Goal: Communication & Community: Share content

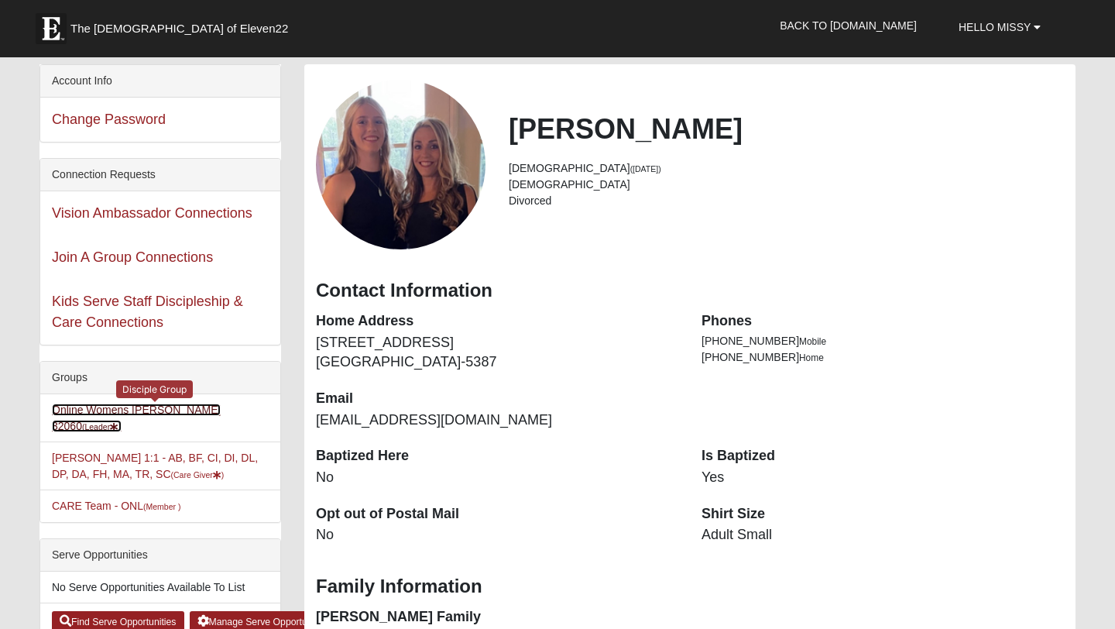
click at [128, 413] on link "Online Womens [PERSON_NAME] 32060 (Leader )" at bounding box center [136, 418] width 169 height 29
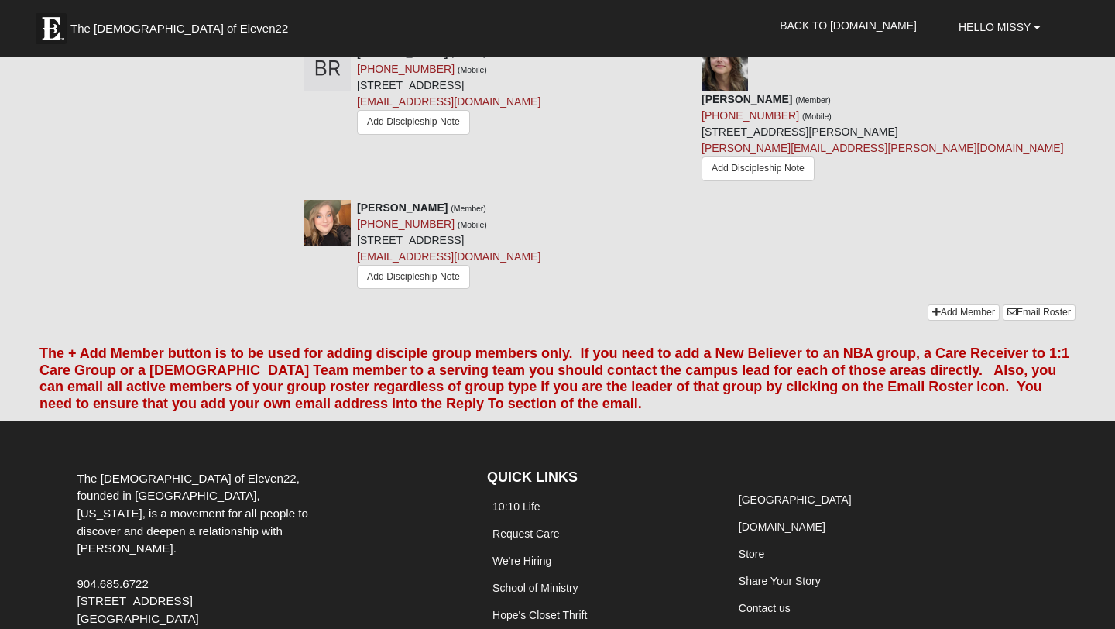
scroll to position [1493, 0]
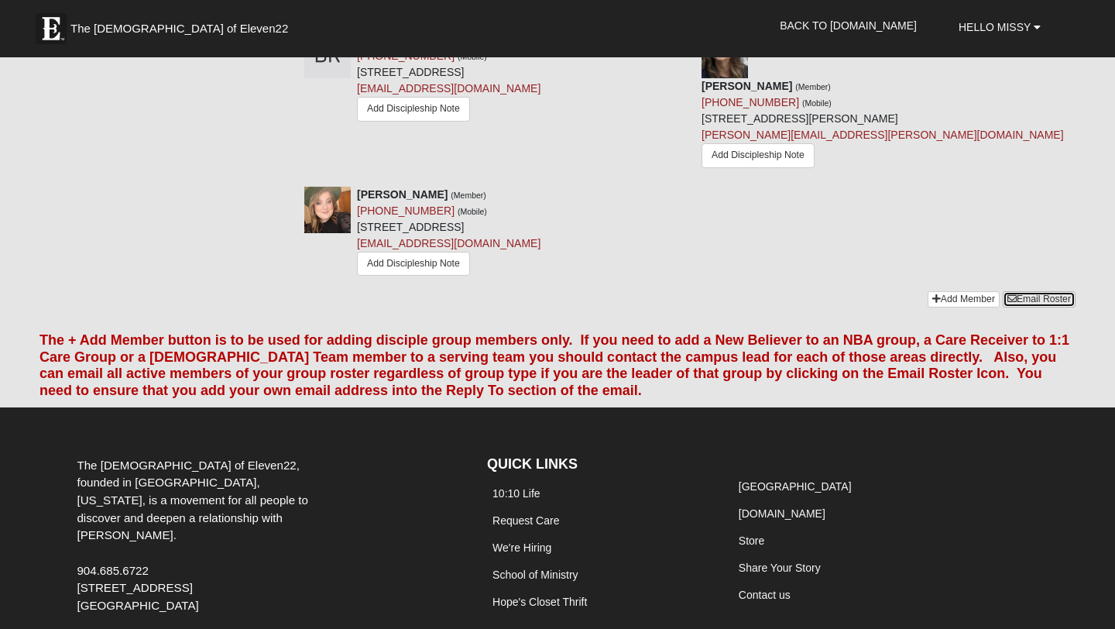
click at [1042, 291] on link "Email Roster" at bounding box center [1039, 299] width 73 height 16
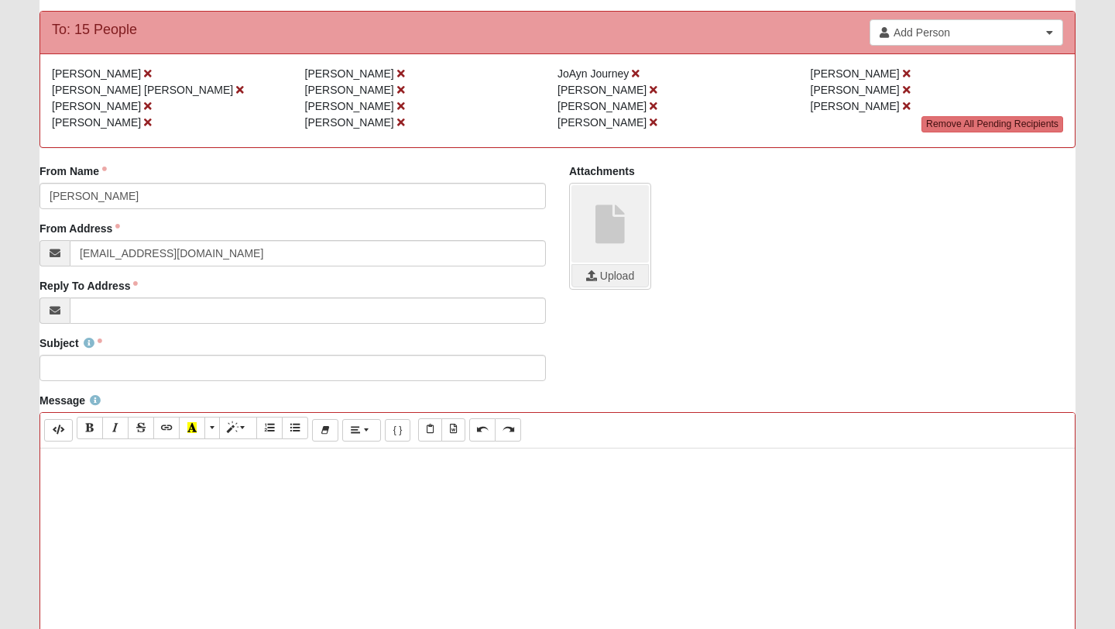
scroll to position [160, 0]
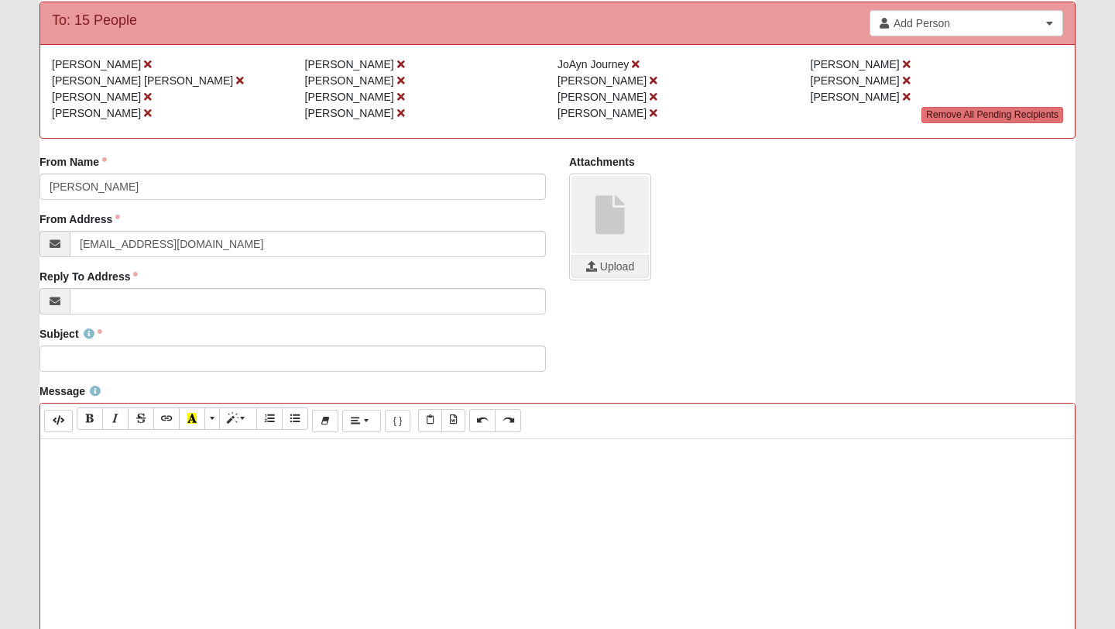
paste div
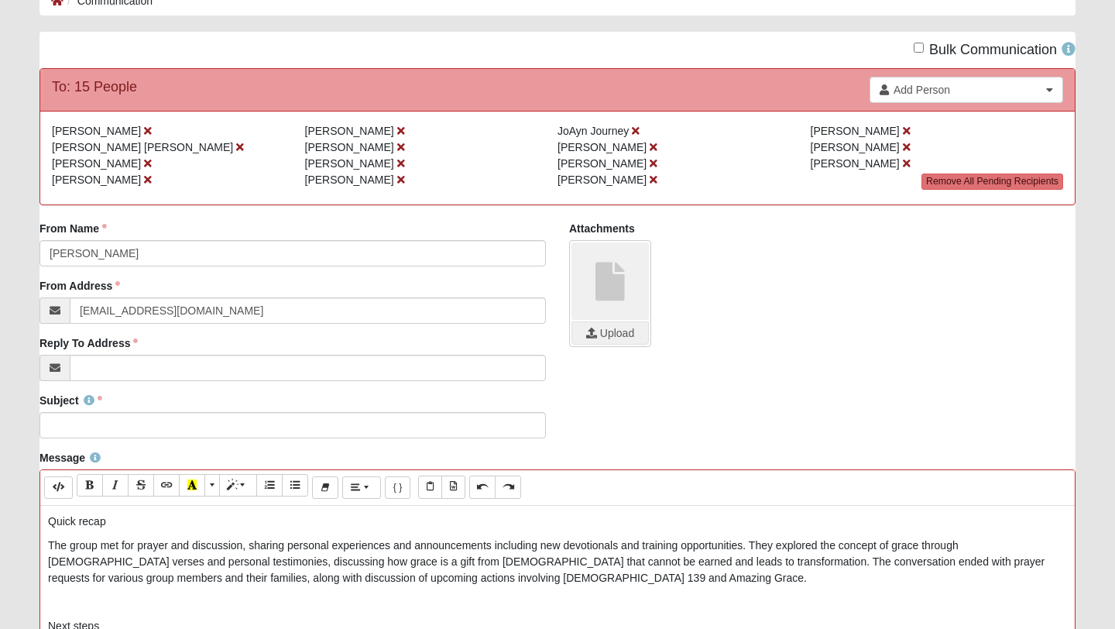
scroll to position [84, 0]
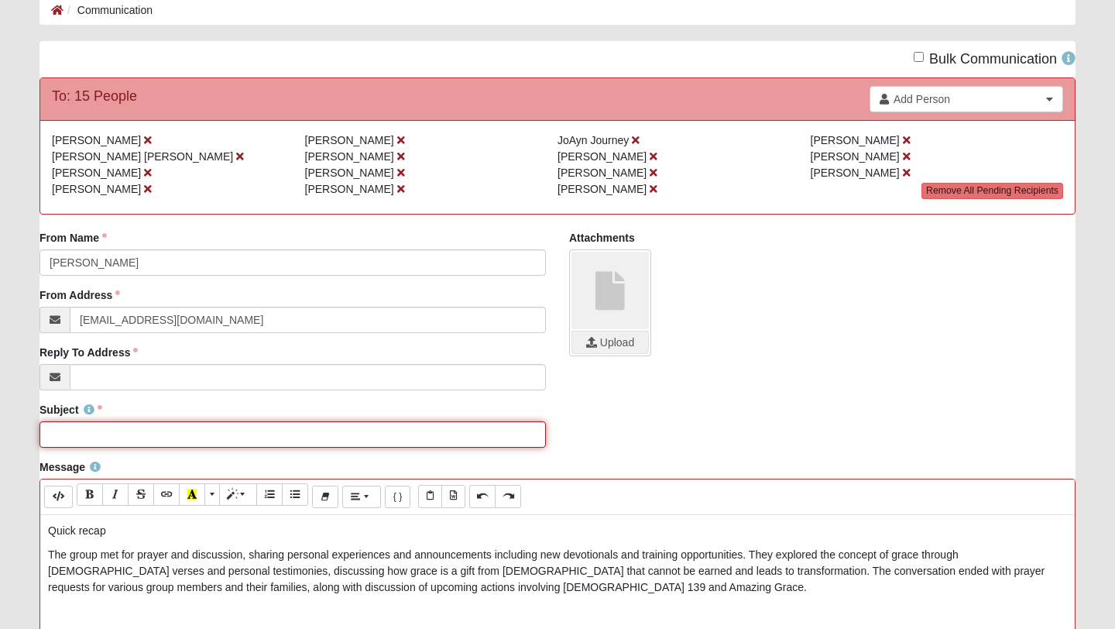
click at [88, 437] on input "Subject" at bounding box center [293, 434] width 507 height 26
type input "Recap from Tonight"
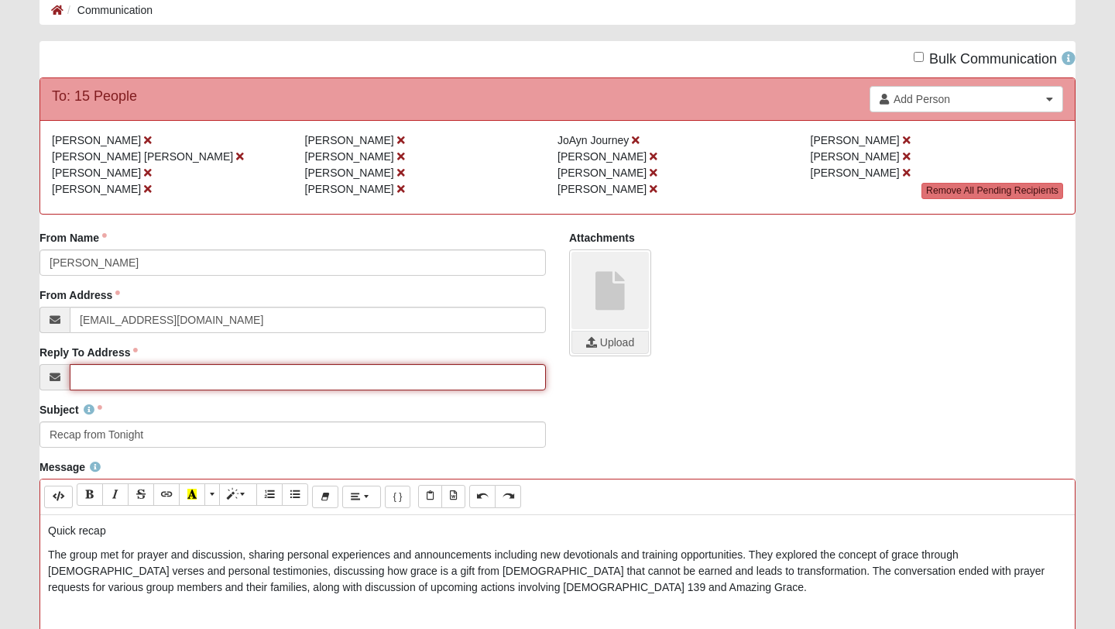
click at [132, 377] on input "Reply To Address" at bounding box center [308, 377] width 476 height 26
type input "[EMAIL_ADDRESS][DOMAIN_NAME]"
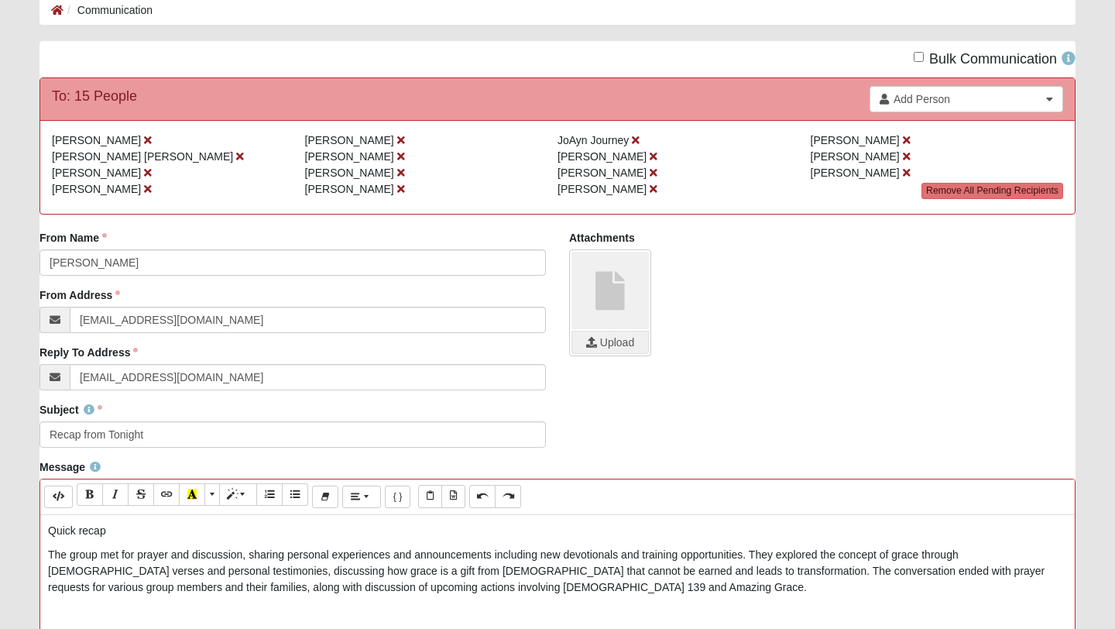
click at [614, 380] on div "From Name Missy Freeman From Name is required. From Address info@coe22.com Emai…" at bounding box center [558, 316] width 1060 height 172
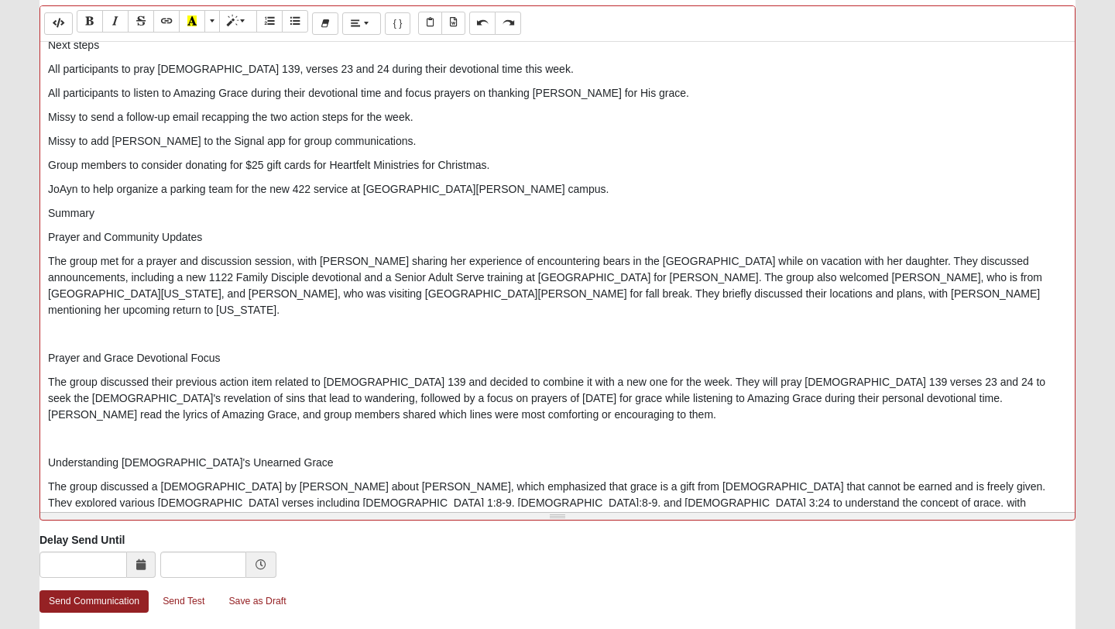
scroll to position [0, 0]
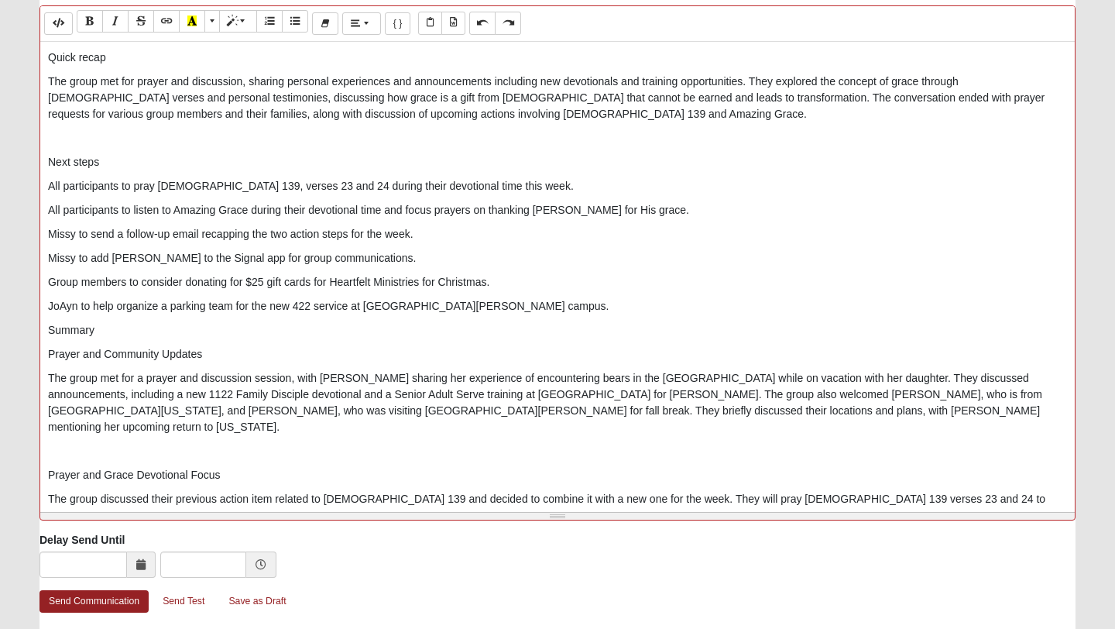
click at [551, 397] on p "The group met for a prayer and discussion session, with Missy sharing her exper…" at bounding box center [557, 402] width 1019 height 65
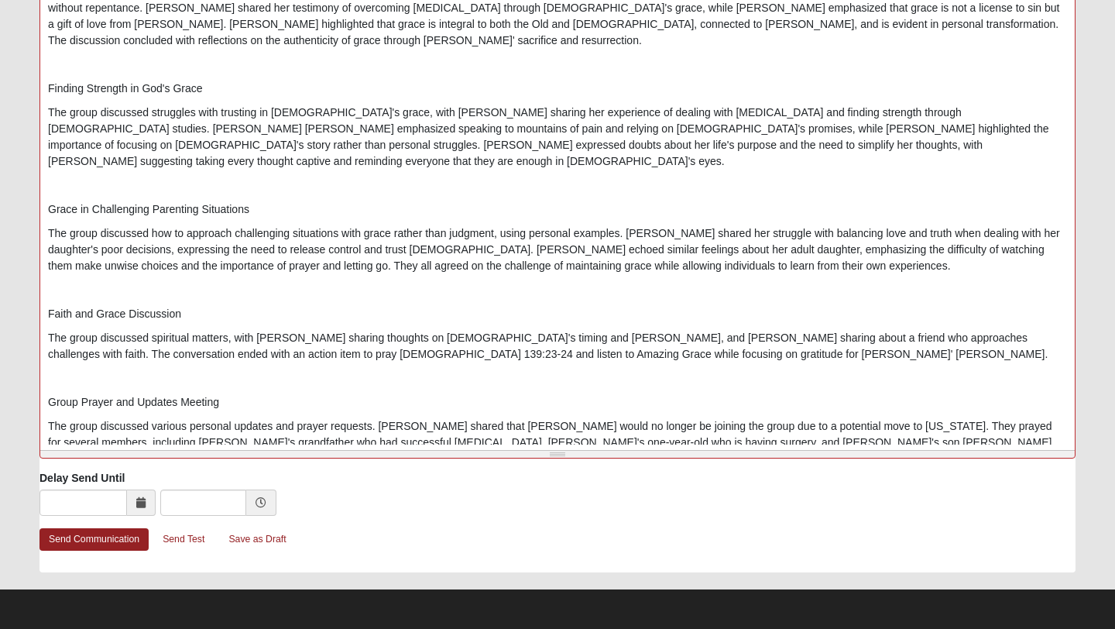
scroll to position [885, 0]
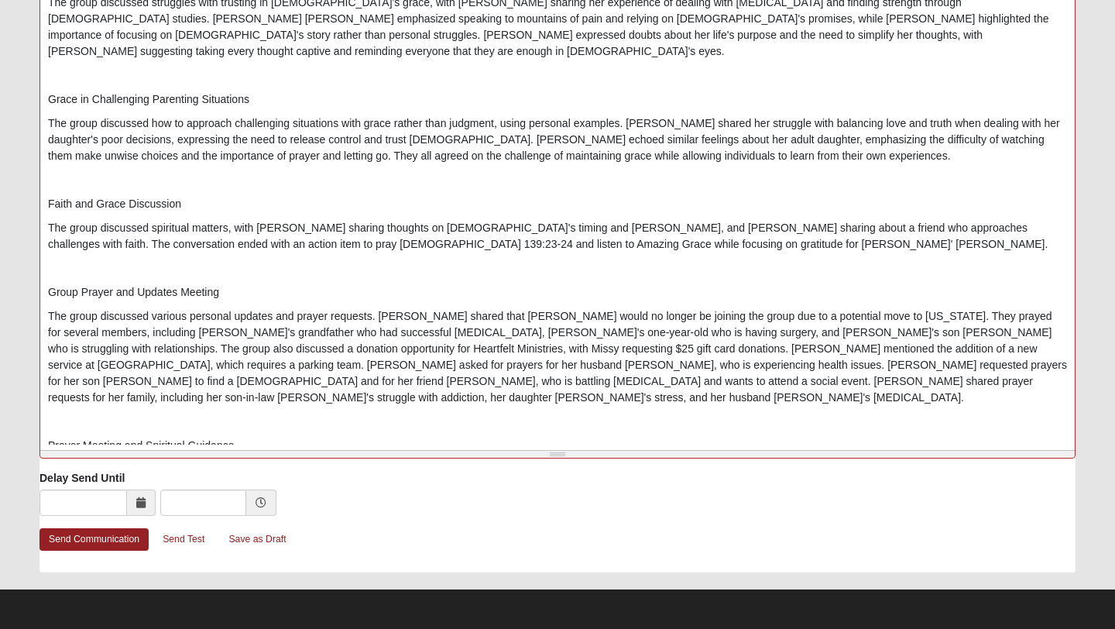
click at [80, 308] on p "The group discussed various personal updates and prayer requests. Missy shared …" at bounding box center [557, 357] width 1019 height 98
click at [730, 308] on p "The group discussed various personal updates and prayer requests. Missy shared …" at bounding box center [557, 357] width 1019 height 98
click at [813, 308] on p "The group discussed various personal updates and prayer requests. Missy shared …" at bounding box center [557, 357] width 1019 height 98
drag, startPoint x: 707, startPoint y: 252, endPoint x: 723, endPoint y: 253, distance: 16.3
click at [723, 308] on p "The group discussed various personal updates and prayer requests. Missy shared …" at bounding box center [557, 357] width 1019 height 98
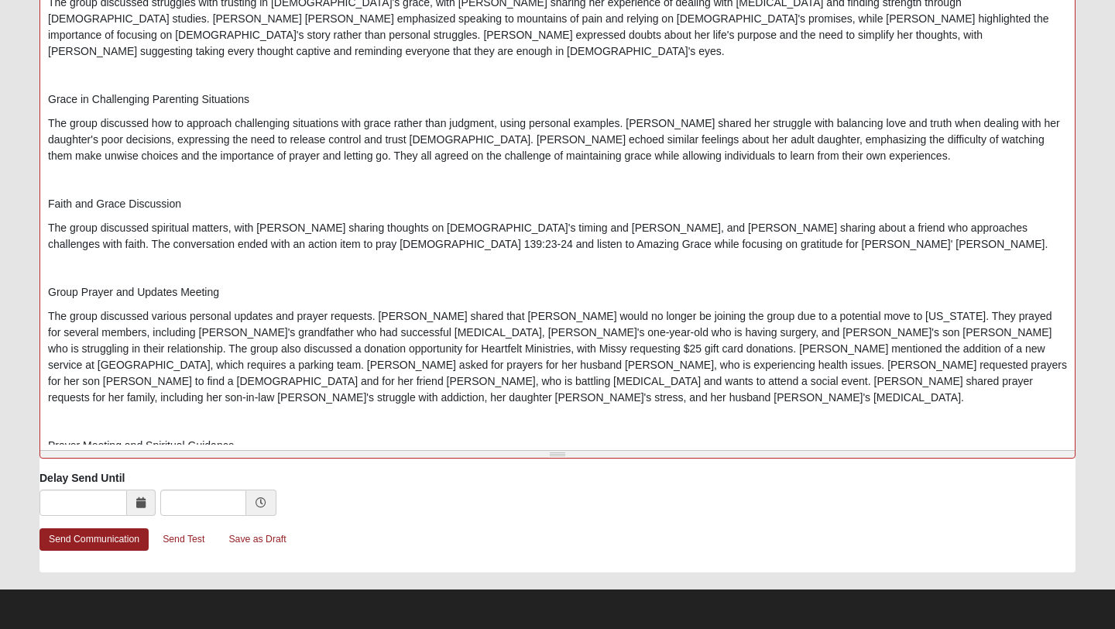
click at [523, 308] on p "The group discussed various personal updates and prayer requests. Missy shared …" at bounding box center [557, 357] width 1019 height 98
click at [659, 478] on p "Missy led a prayer meeting with several participants, discussing personal and s…" at bounding box center [557, 518] width 1019 height 81
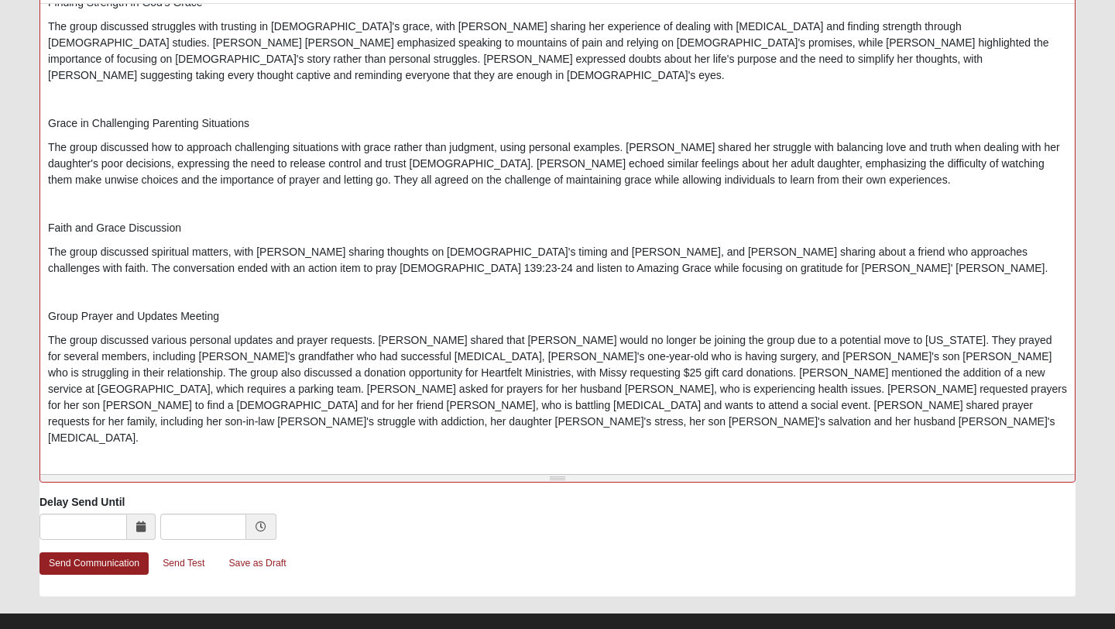
scroll to position [620, 0]
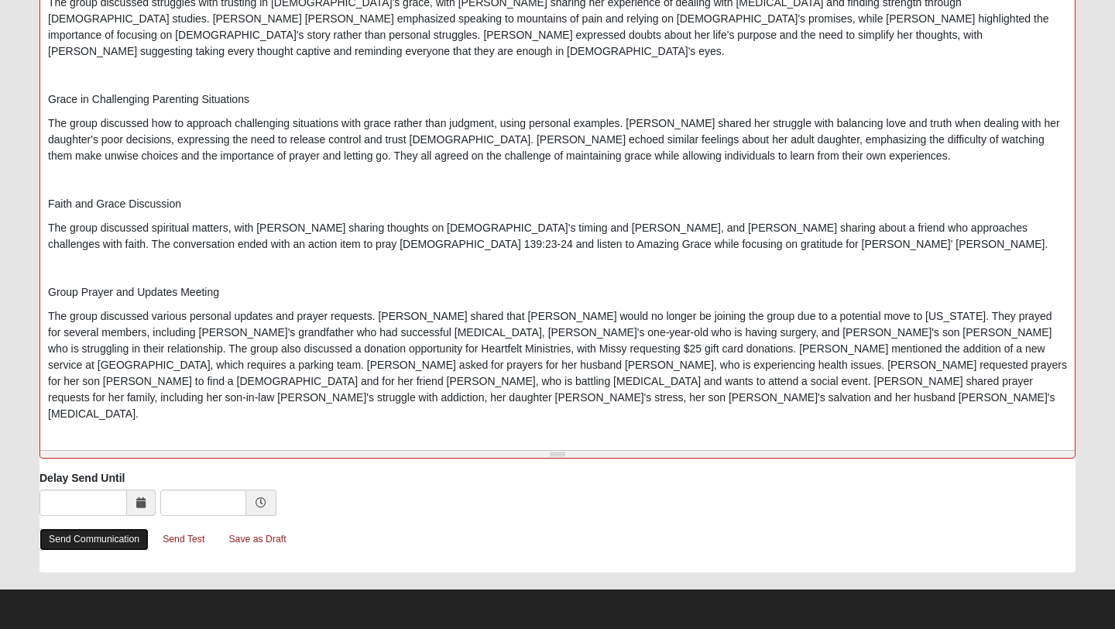
click at [111, 541] on link "Send Communication" at bounding box center [94, 539] width 109 height 22
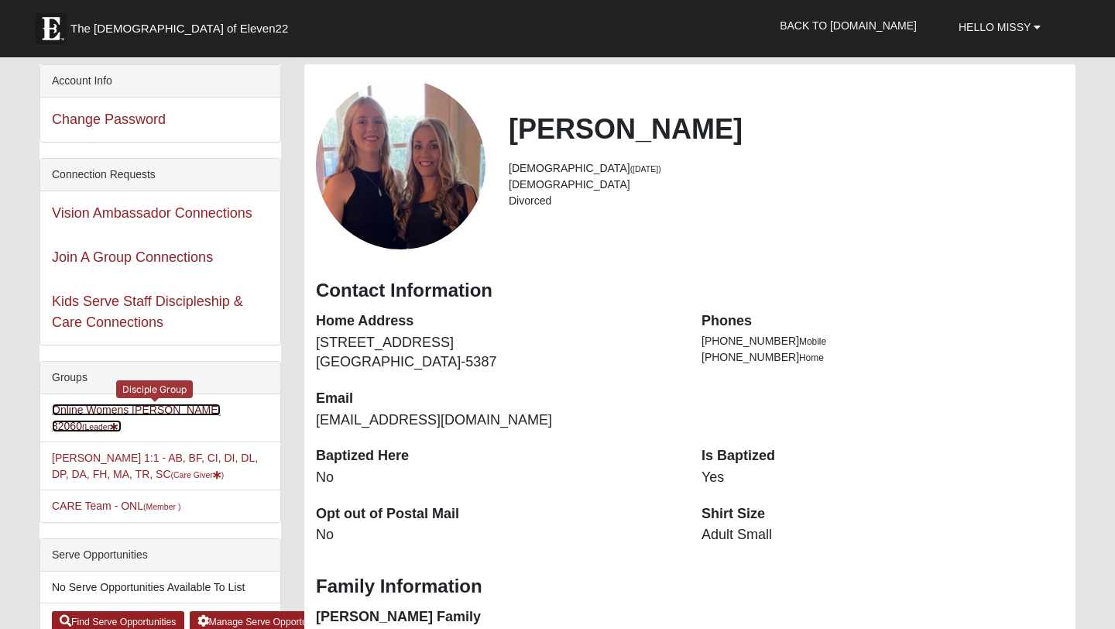
click at [185, 408] on link "Online Womens Freeman 32060 (Leader )" at bounding box center [136, 418] width 169 height 29
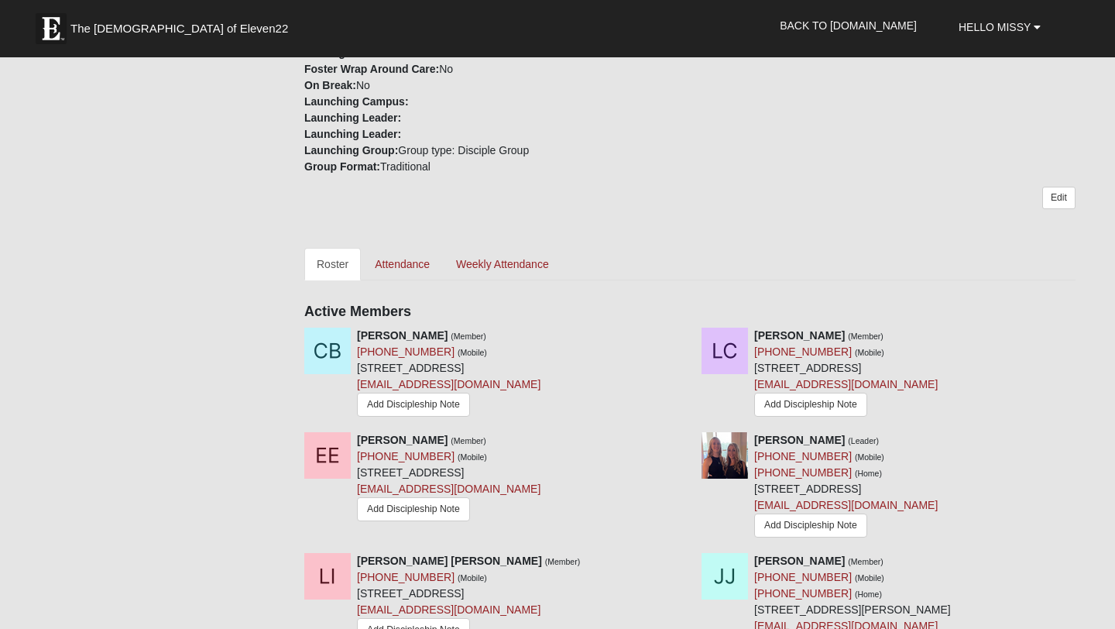
scroll to position [489, 0]
